Goal: Task Accomplishment & Management: Use online tool/utility

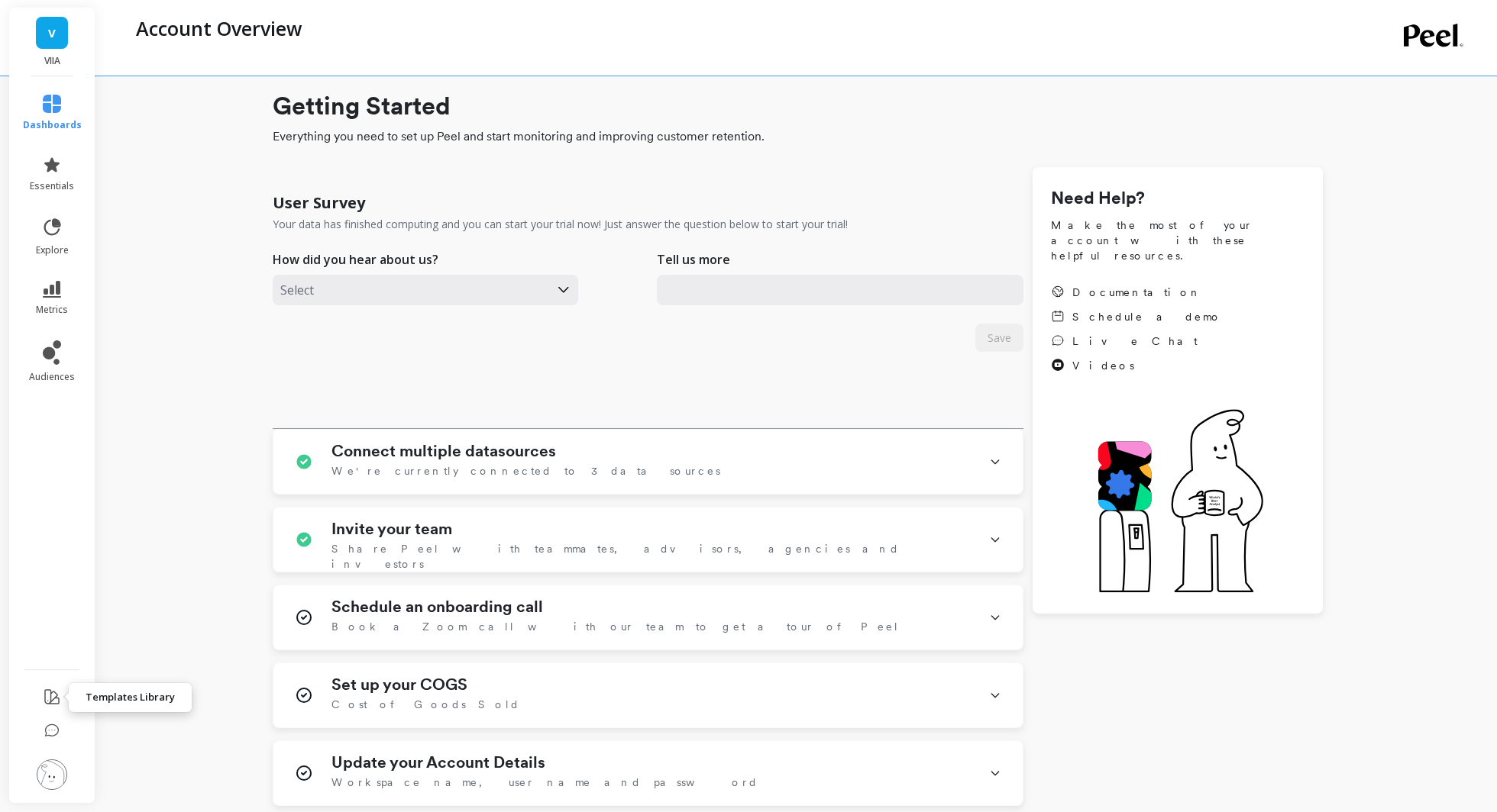
click at [50, 706] on button at bounding box center [51, 698] width 18 height 36
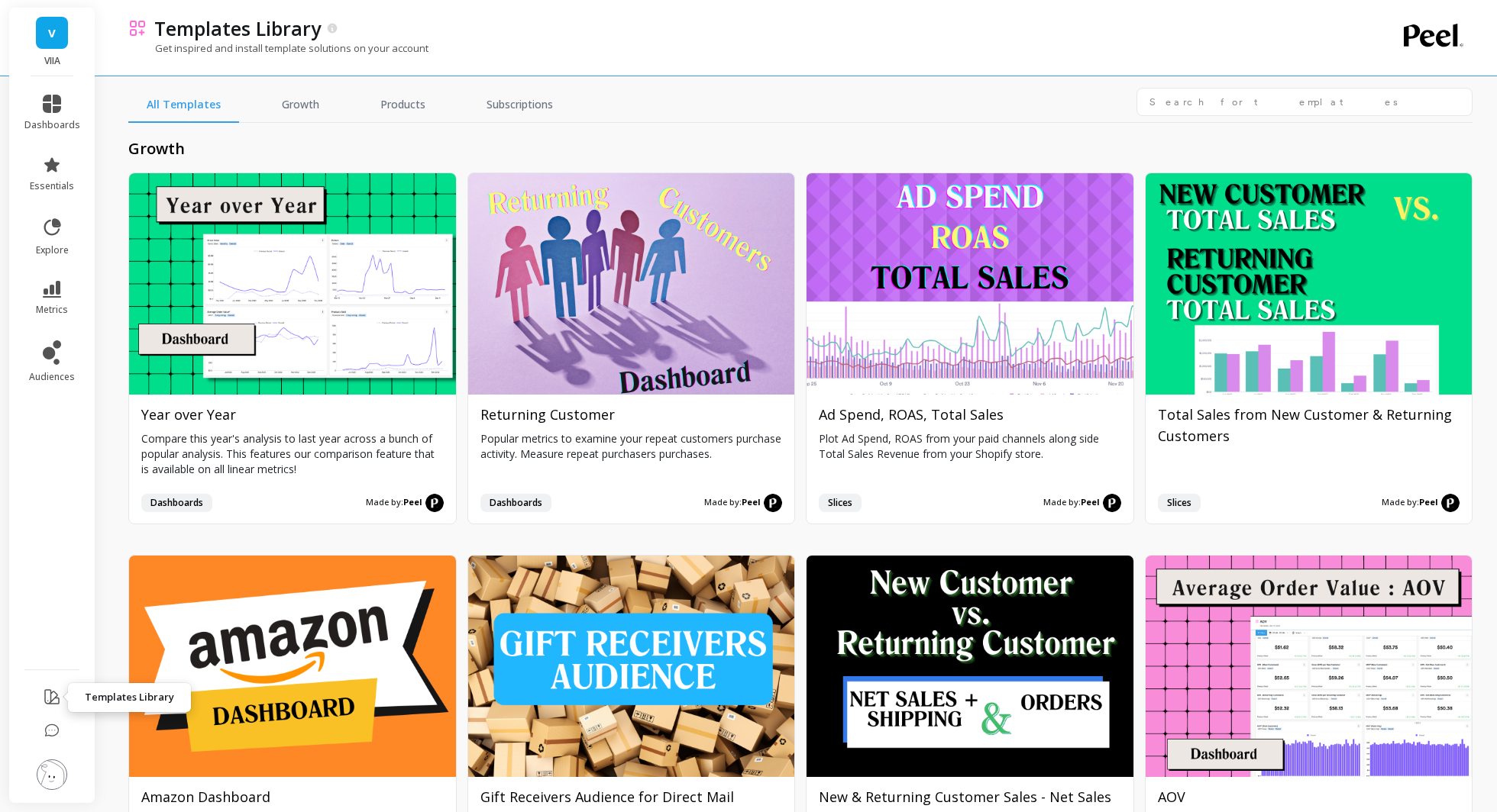
click at [58, 773] on img at bounding box center [52, 775] width 31 height 31
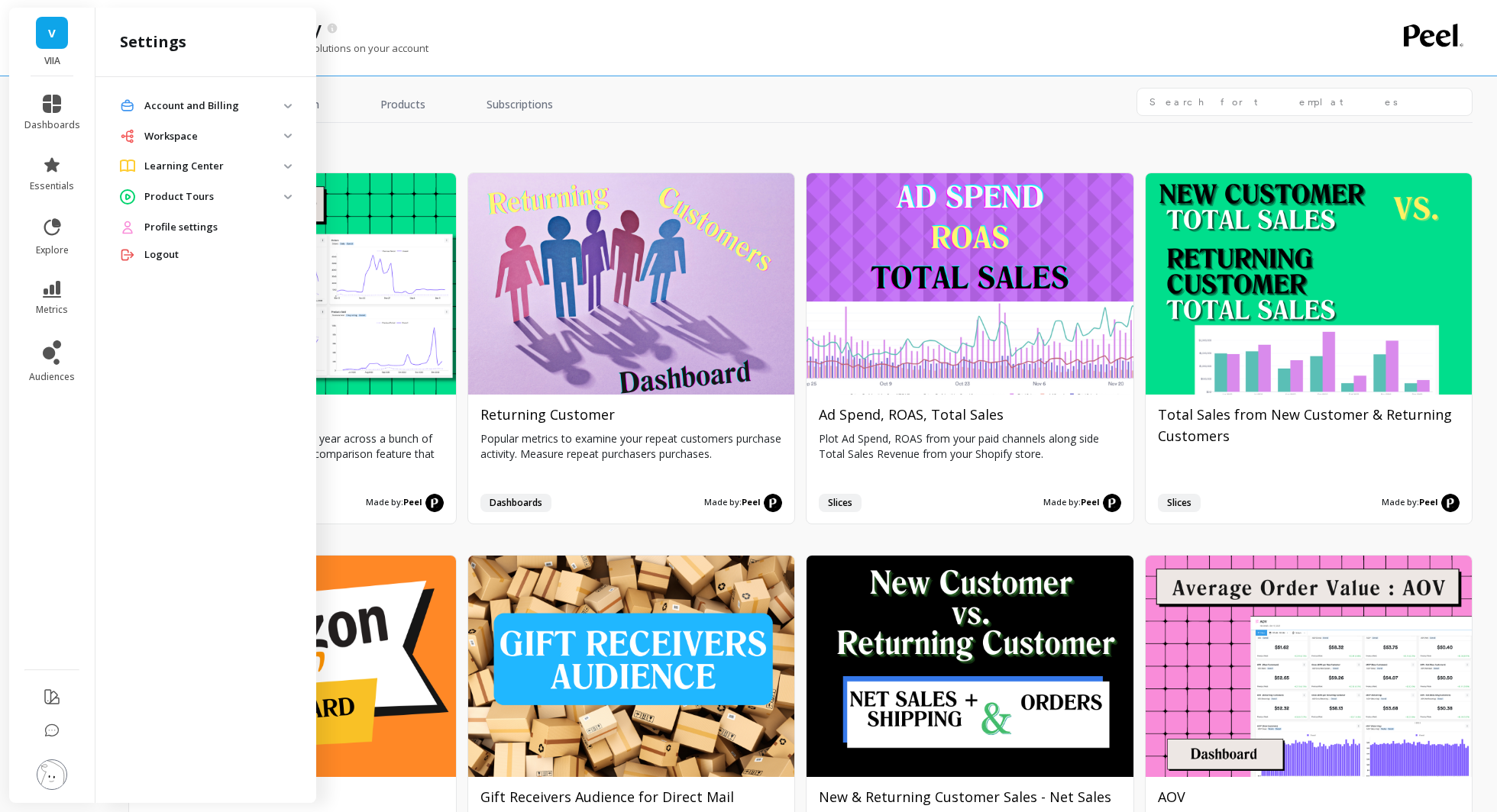
click at [38, 718] on li at bounding box center [53, 732] width 87 height 33
click at [53, 692] on icon at bounding box center [51, 697] width 18 height 18
click at [54, 775] on img at bounding box center [52, 775] width 31 height 31
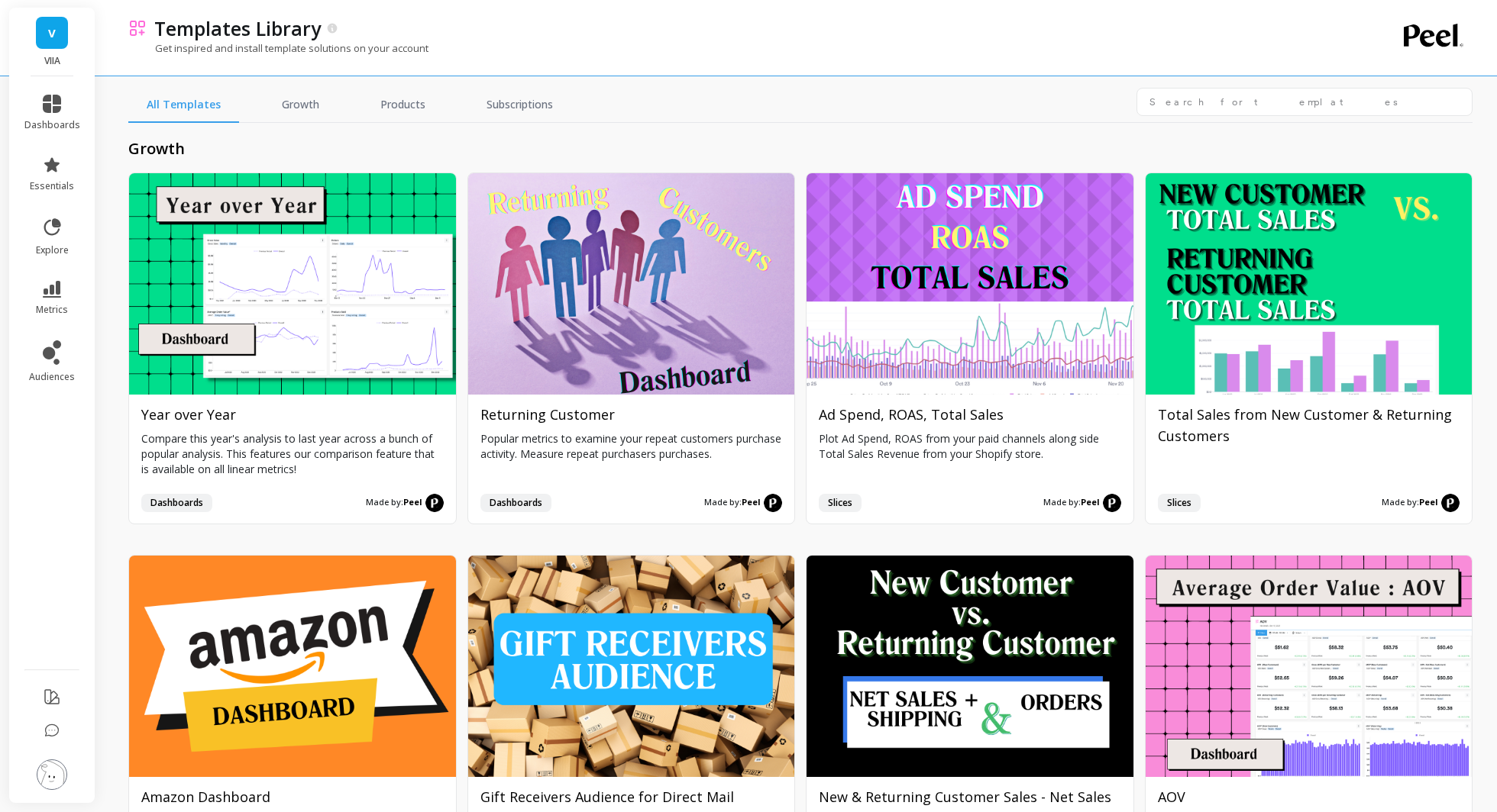
click at [54, 775] on img at bounding box center [52, 775] width 31 height 31
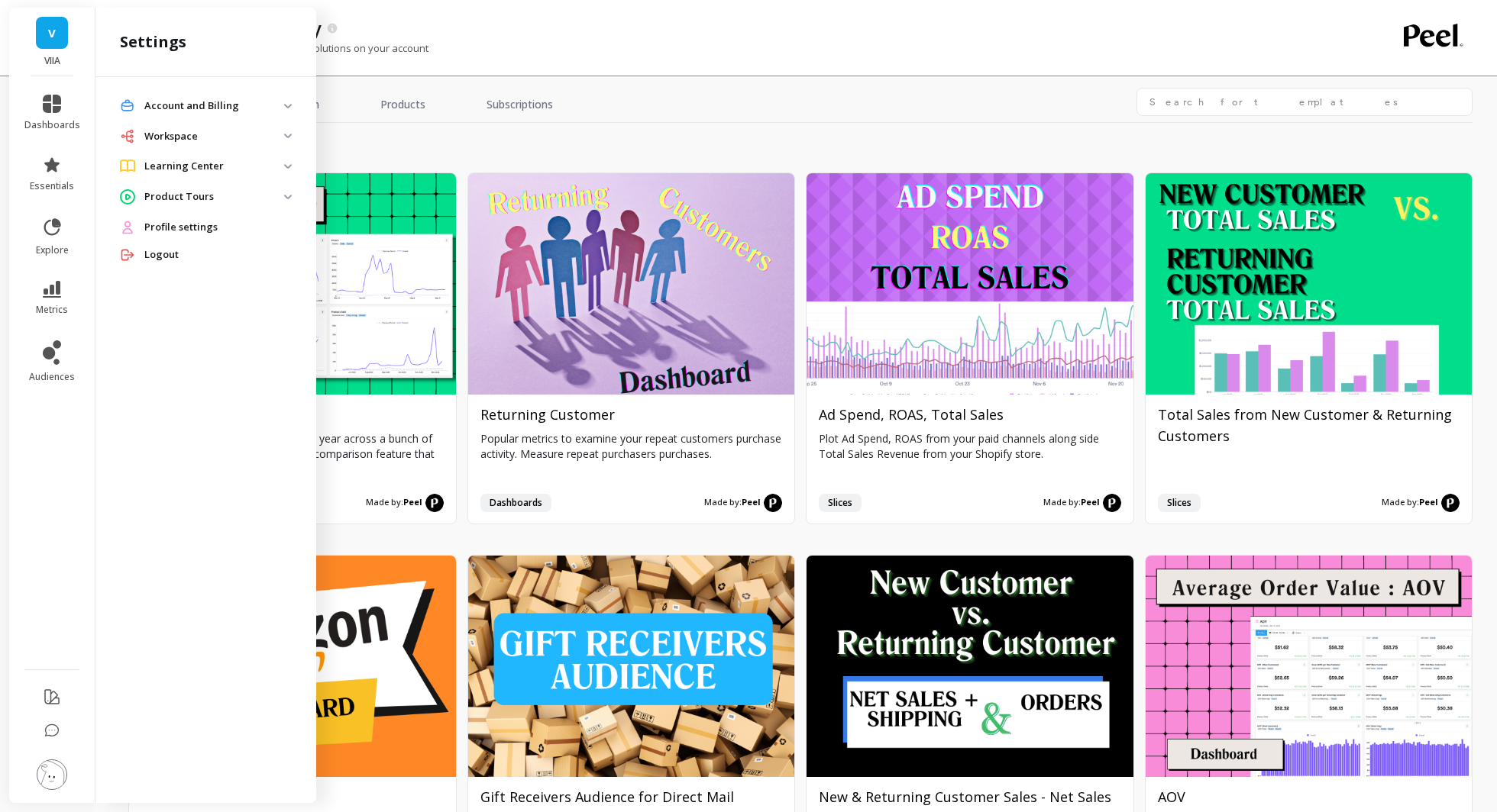
click at [201, 198] on p "Product Tours" at bounding box center [213, 197] width 139 height 15
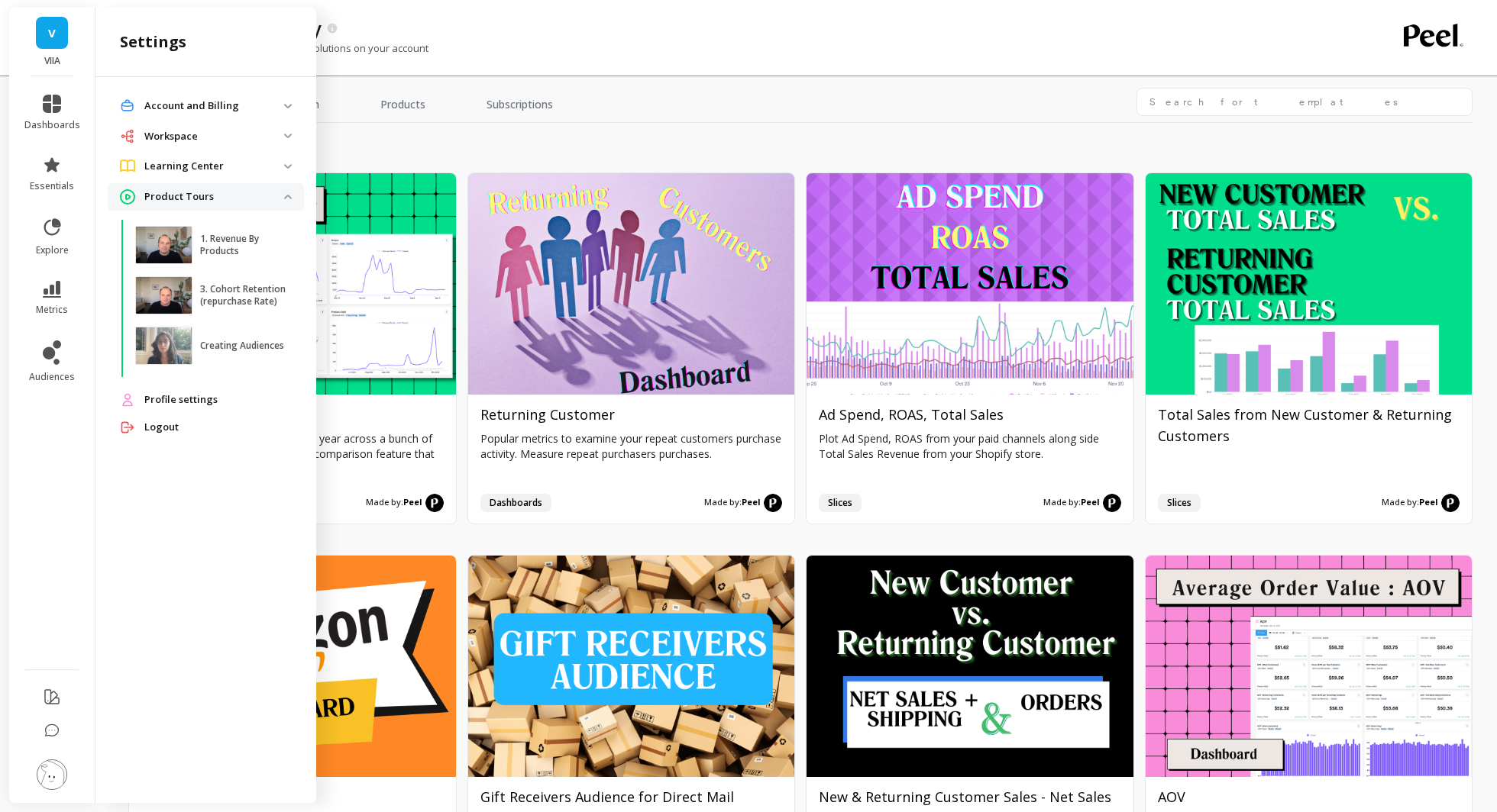
click at [216, 165] on p "Learning Center" at bounding box center [213, 166] width 139 height 15
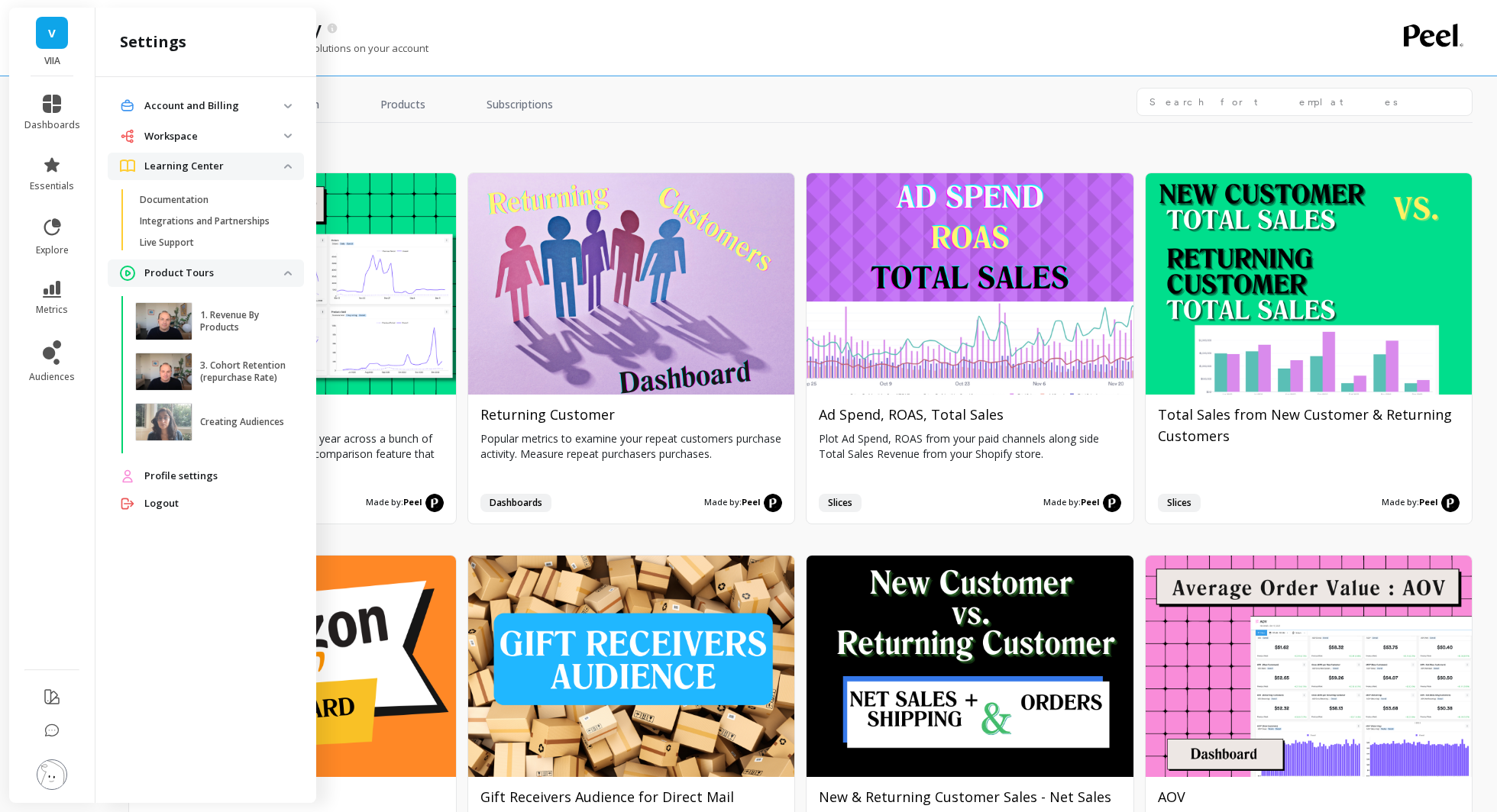
click at [232, 141] on p "Workspace" at bounding box center [213, 136] width 139 height 15
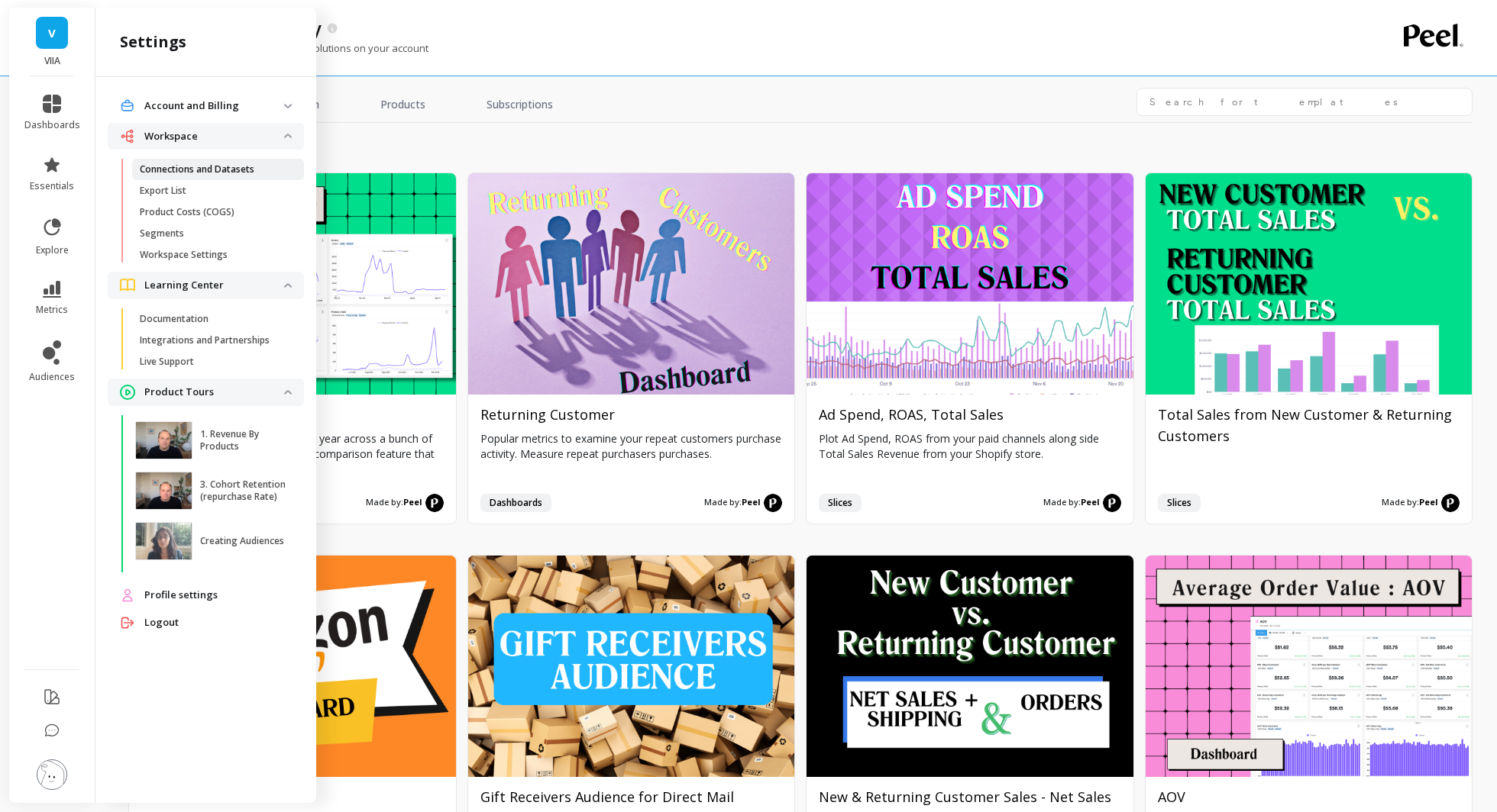
click at [196, 160] on link "Connections and Datasets" at bounding box center [217, 169] width 172 height 21
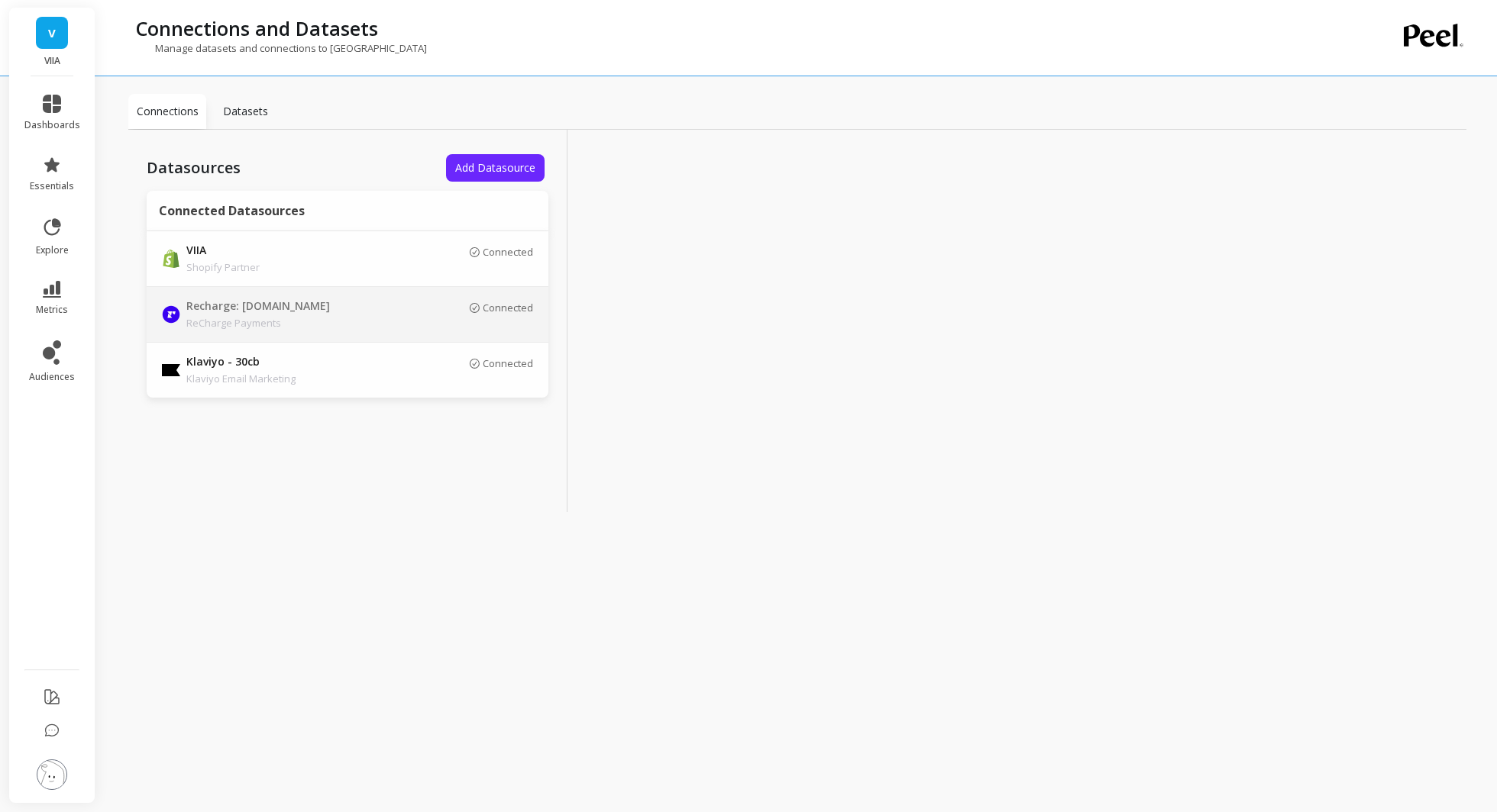
click at [416, 313] on div "Connected" at bounding box center [467, 314] width 130 height 26
click at [262, 107] on p "Datasets" at bounding box center [245, 111] width 45 height 15
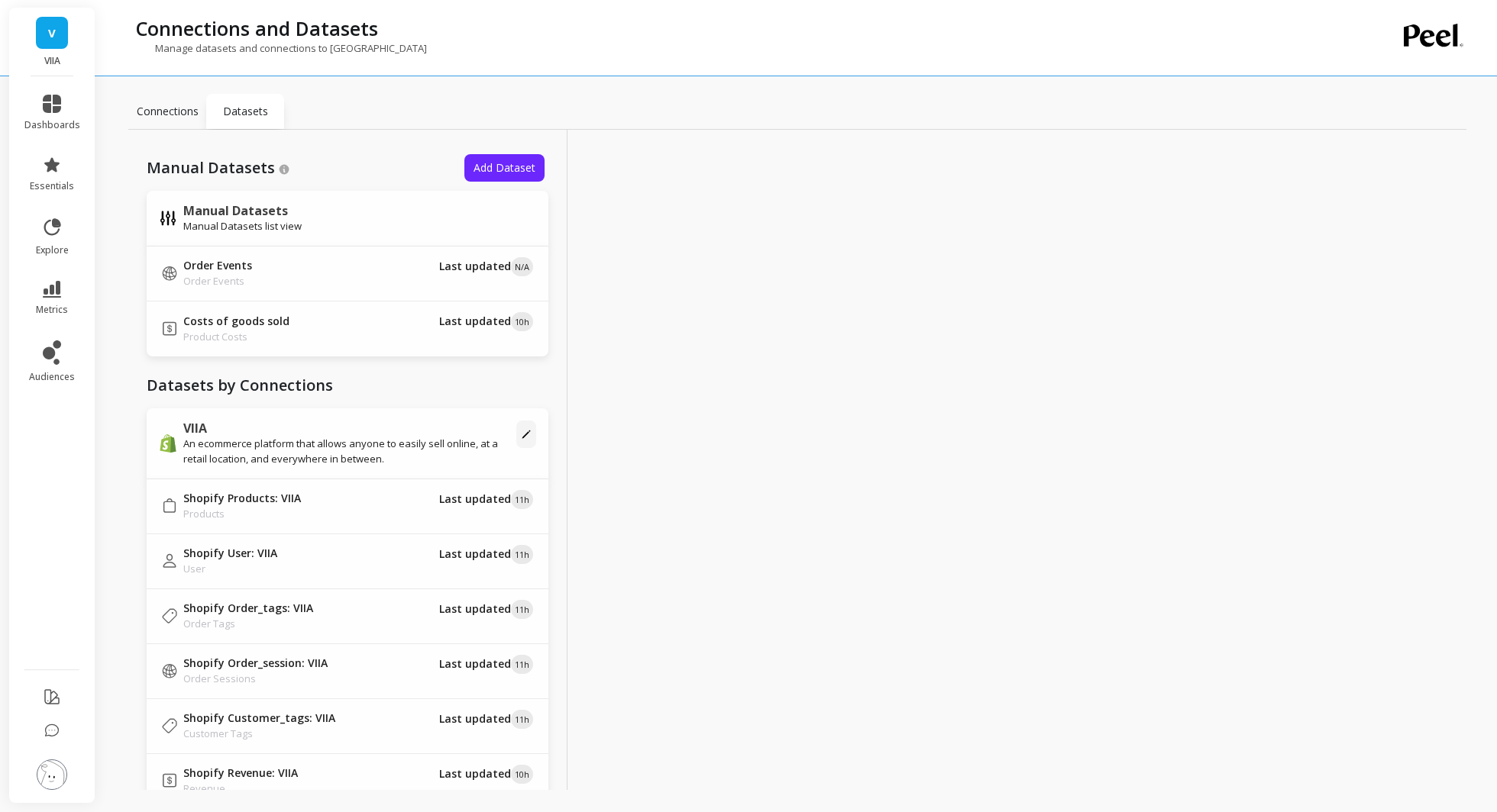
click at [176, 109] on p "Connections" at bounding box center [167, 111] width 62 height 15
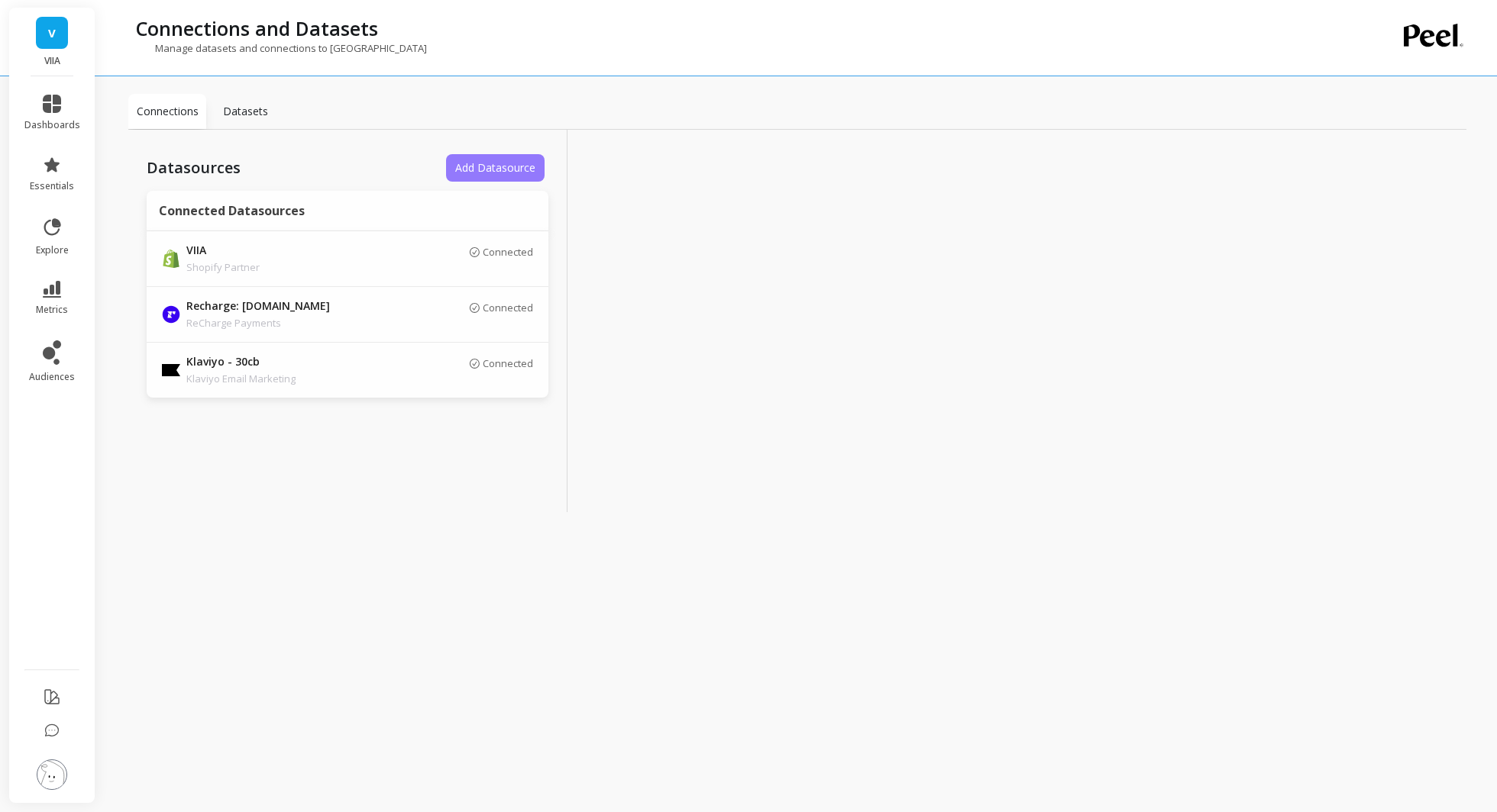
click at [511, 158] on button "Add Datasource" at bounding box center [495, 167] width 98 height 28
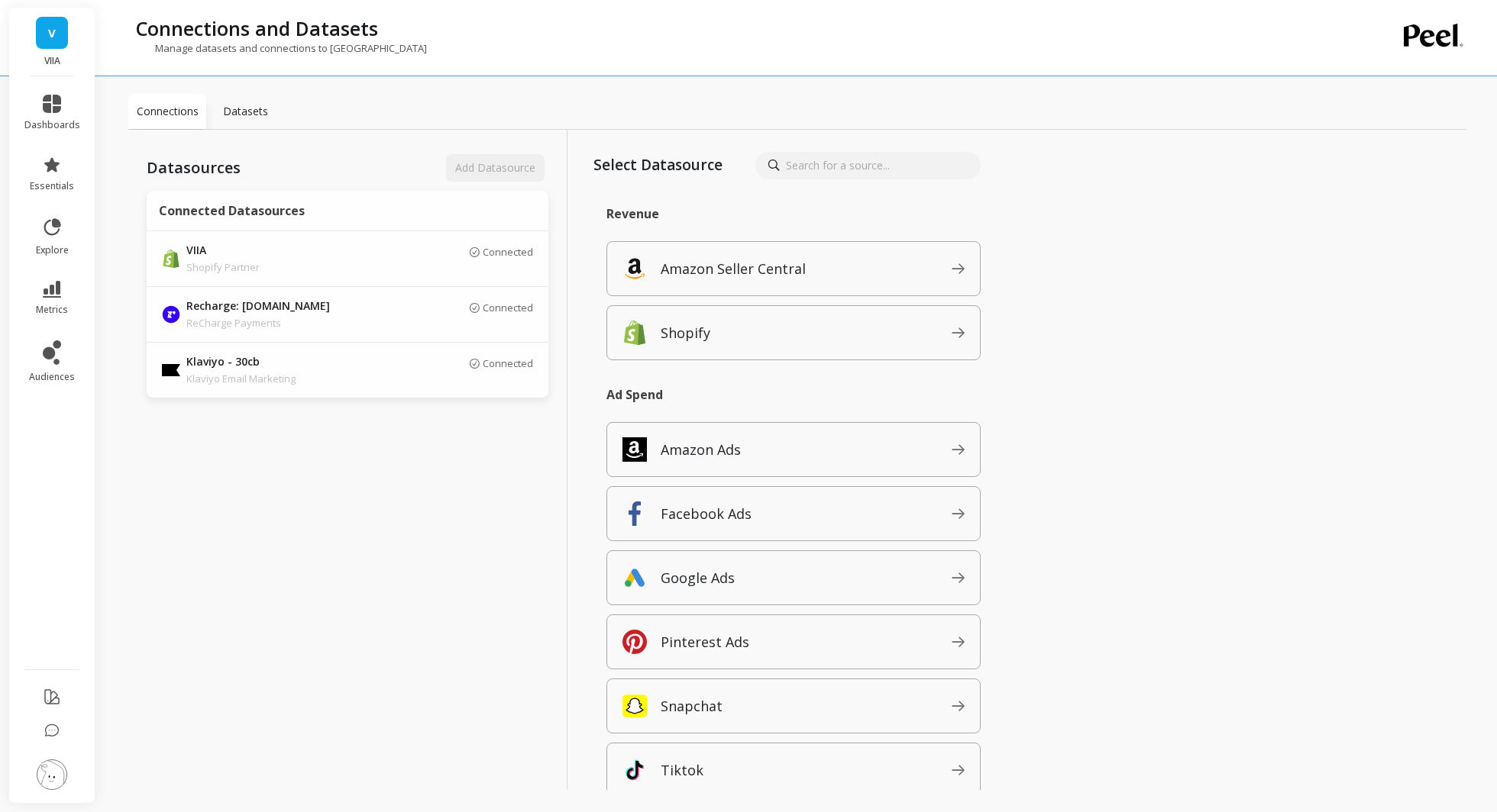
click at [968, 165] on input at bounding box center [867, 165] width 225 height 28
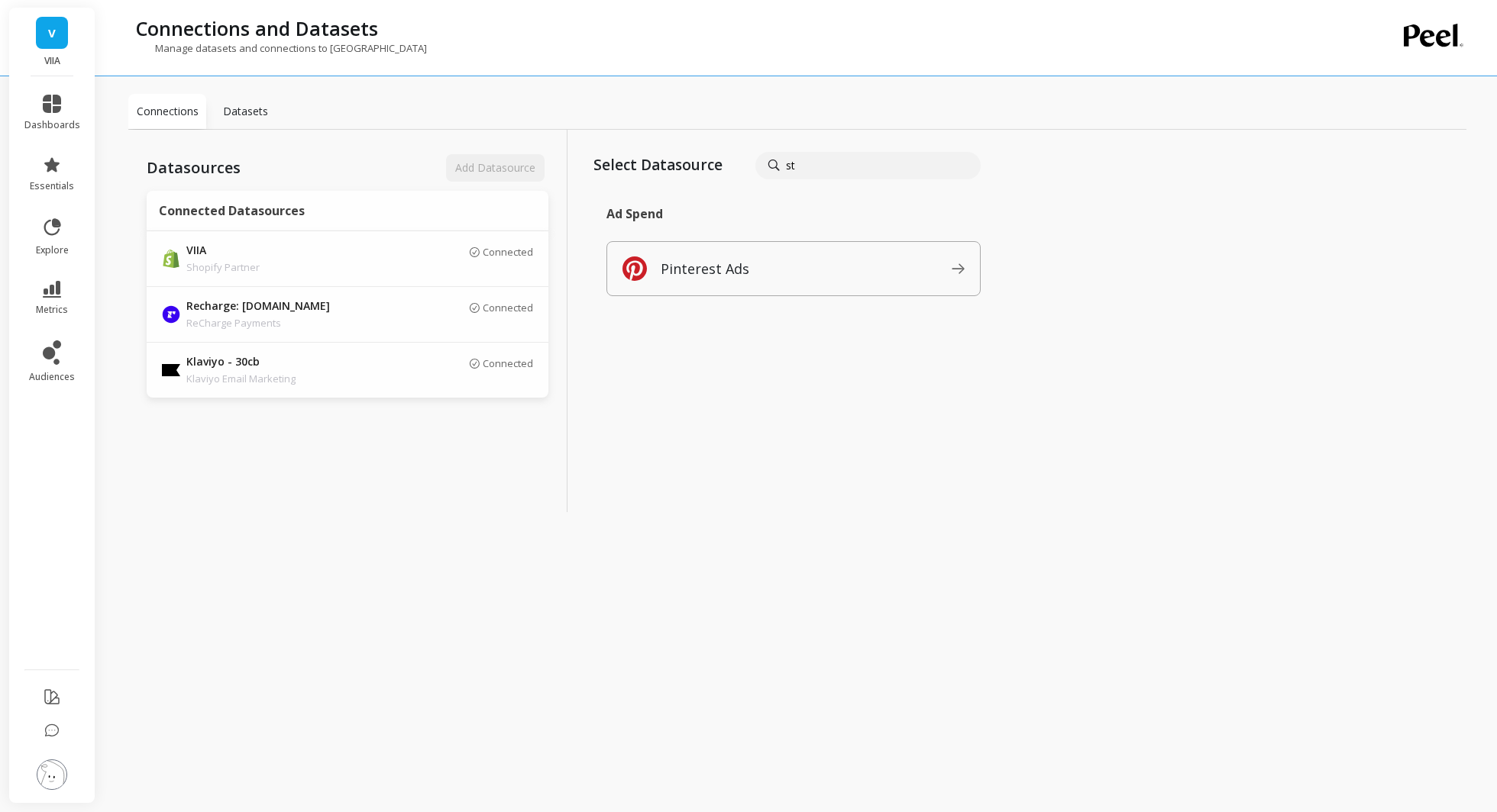
type input "s"
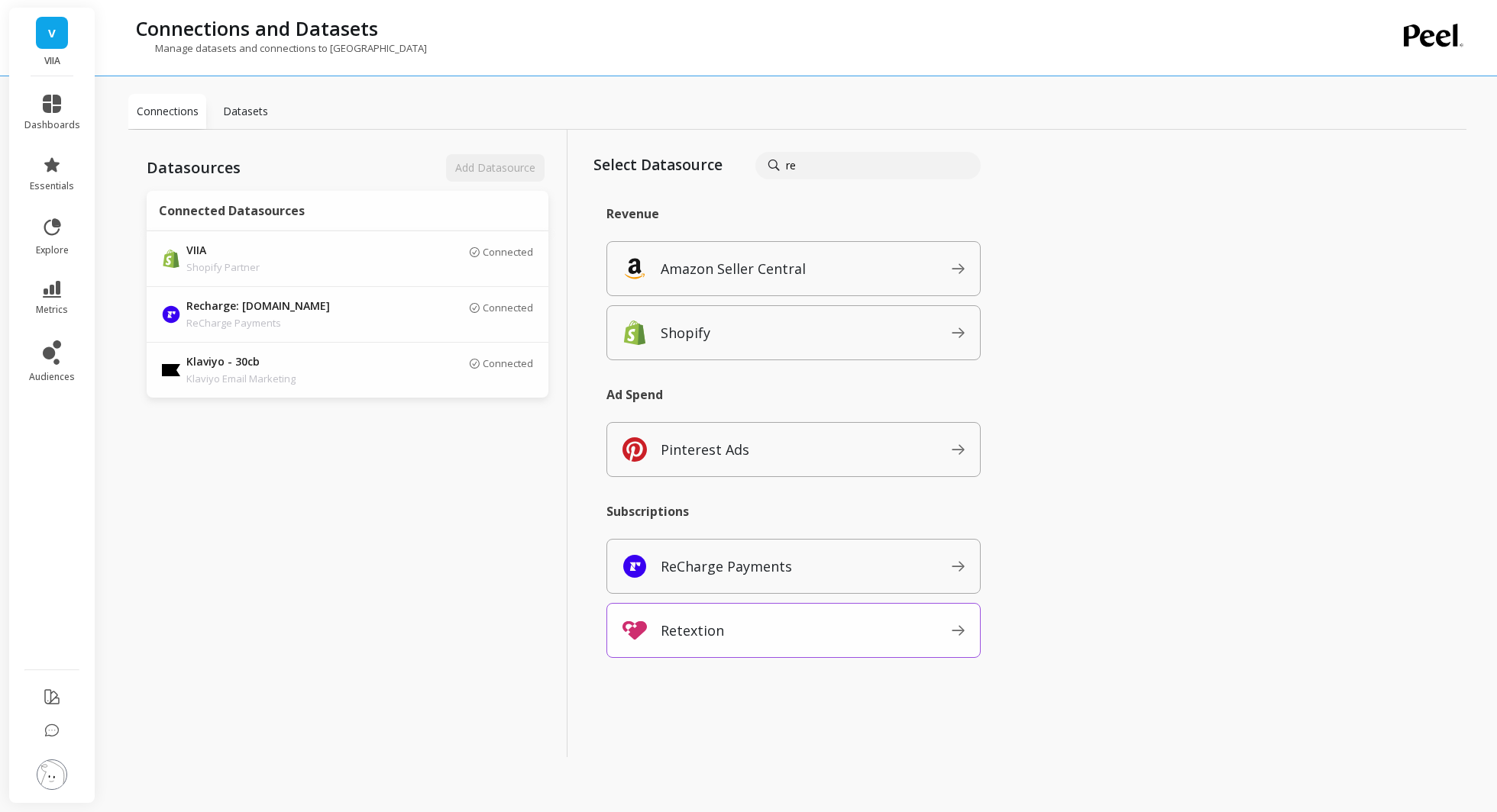
type input "re"
click at [792, 615] on div "Retextion" at bounding box center [793, 629] width 374 height 55
